Goal: Find specific page/section: Find specific page/section

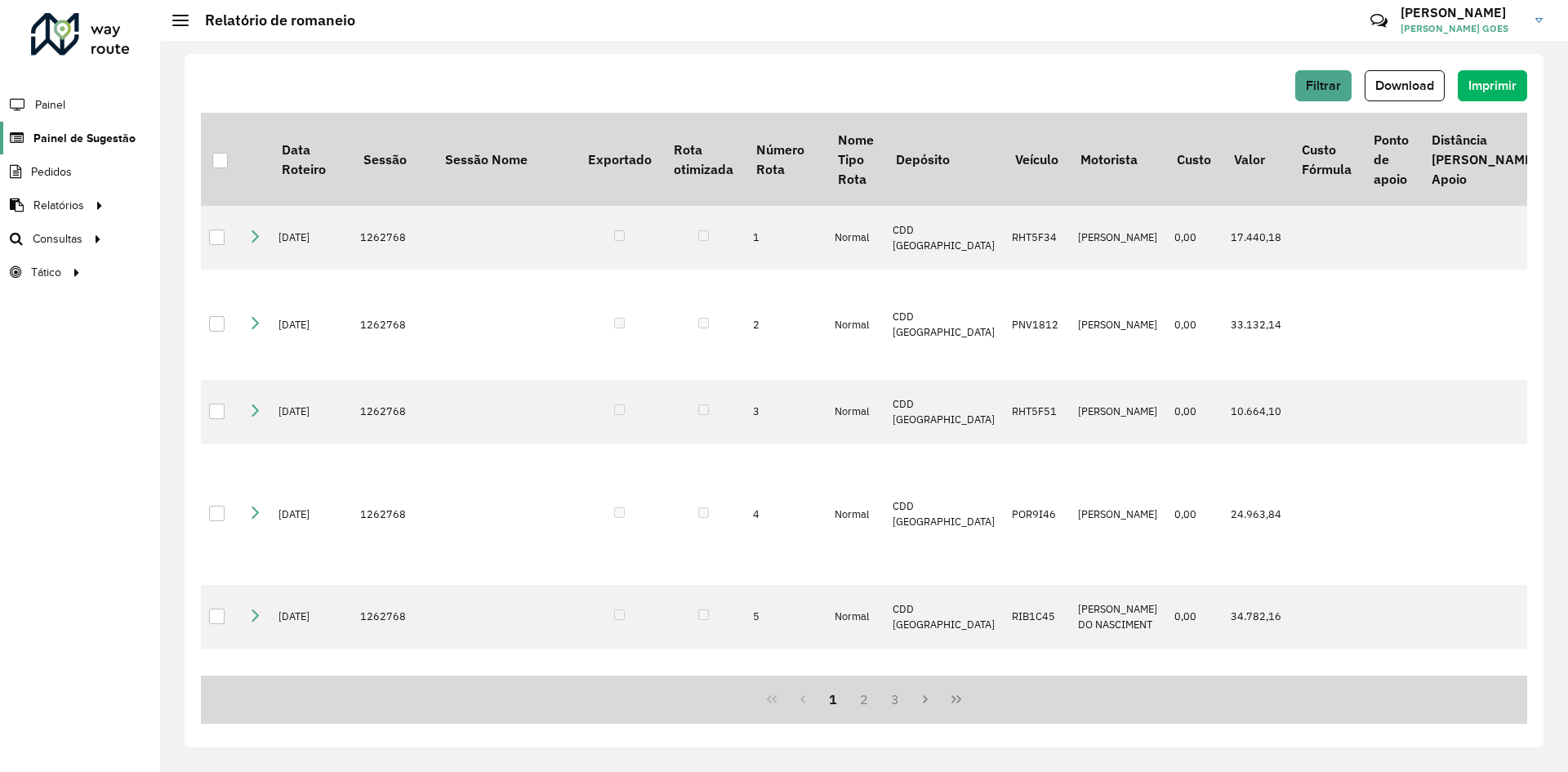
click at [94, 142] on span "Painel de Sugestão" at bounding box center [84, 139] width 102 height 17
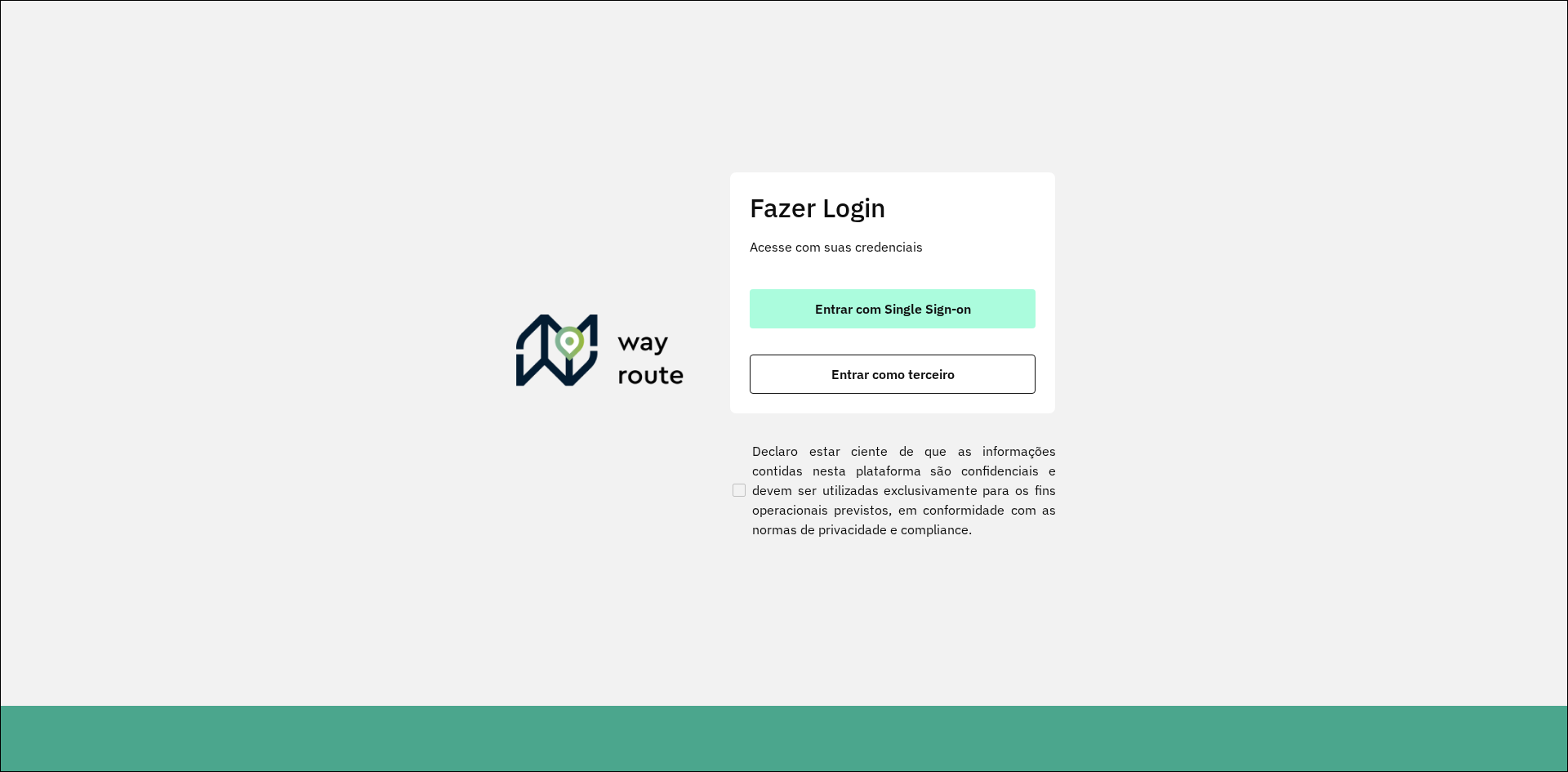
click at [871, 294] on button "Entrar com Single Sign-on" at bounding box center [892, 309] width 286 height 39
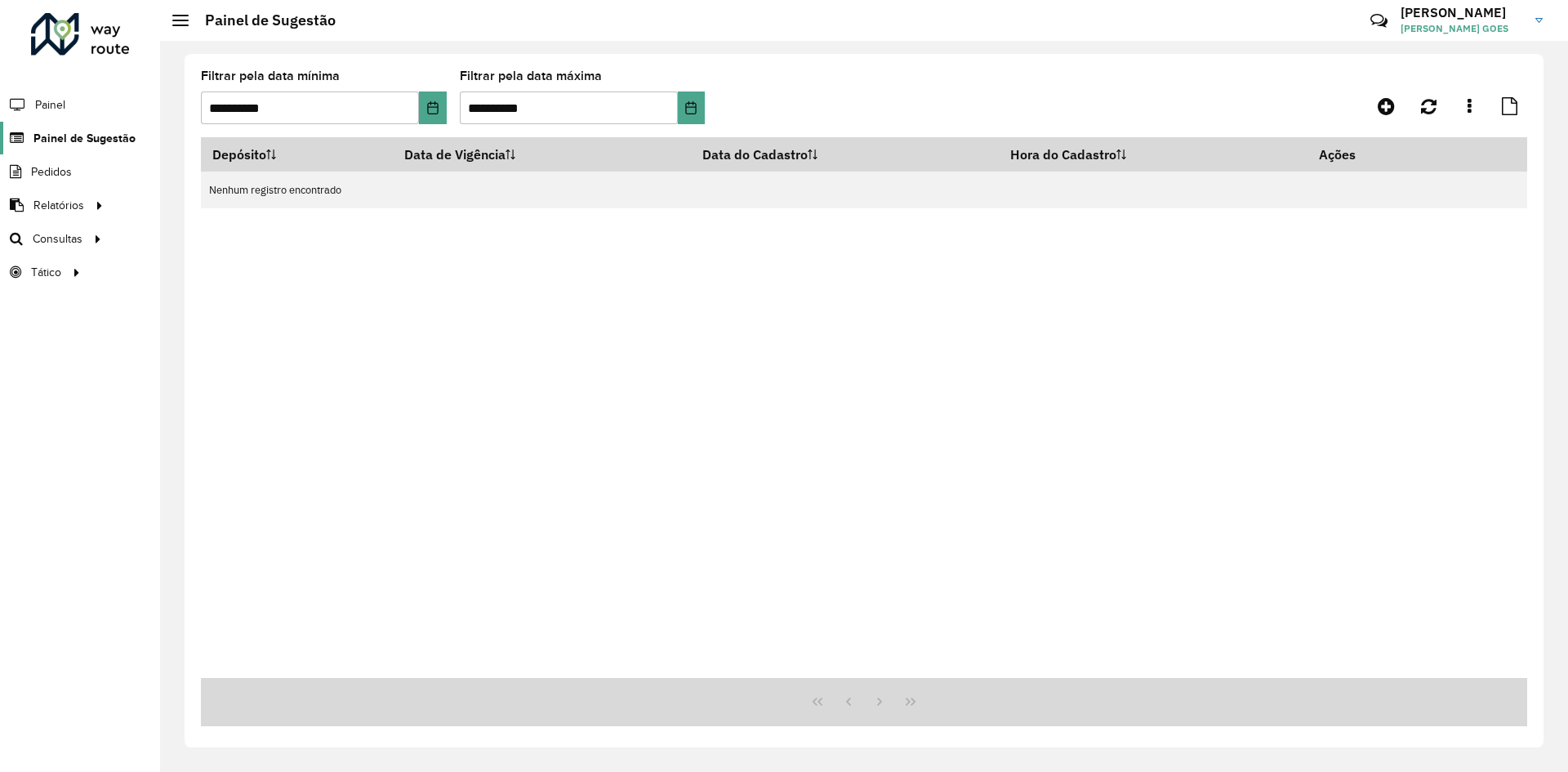
click at [115, 139] on span "Painel de Sugestão" at bounding box center [84, 139] width 102 height 17
